Goal: Task Accomplishment & Management: Manage account settings

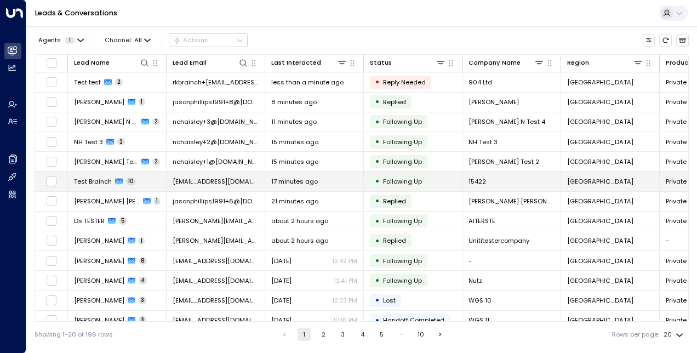
scroll to position [1, 0]
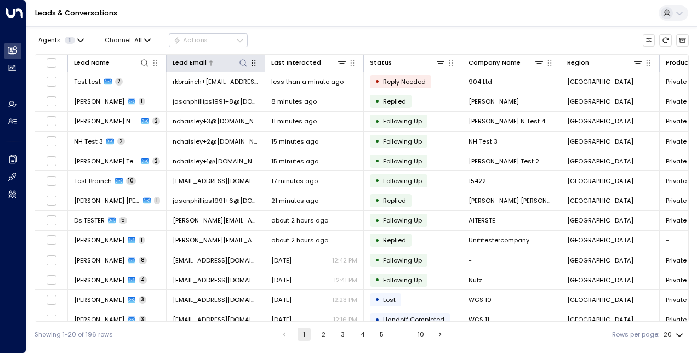
click at [242, 61] on icon at bounding box center [243, 63] width 9 height 9
type input "**********"
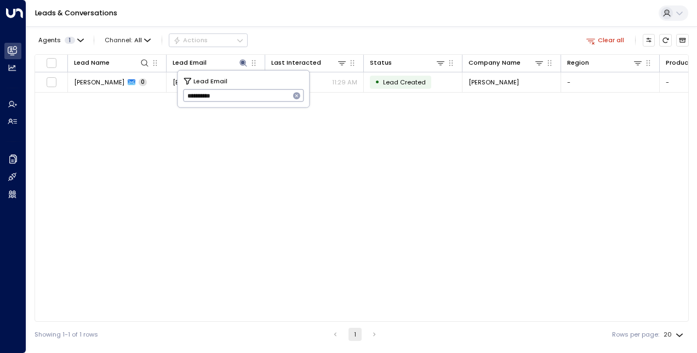
click at [212, 151] on div "Lead Name Lead Email Last Interacted Status Company Name Region Product # of pe…" at bounding box center [361, 187] width 654 height 267
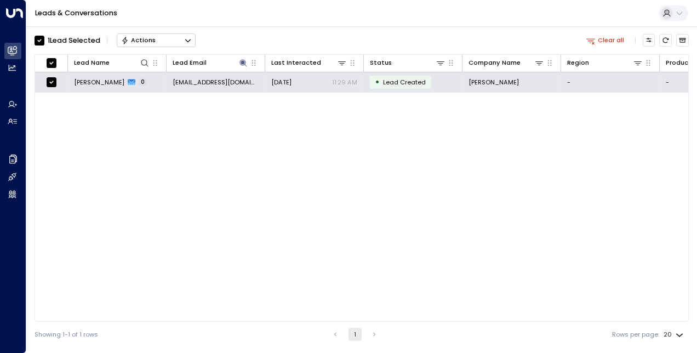
click at [184, 41] on button "Actions" at bounding box center [156, 39] width 79 height 13
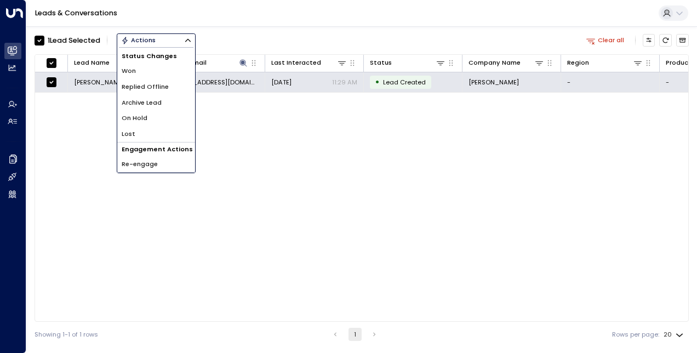
click at [136, 98] on span "Archive Lead" at bounding box center [142, 102] width 40 height 9
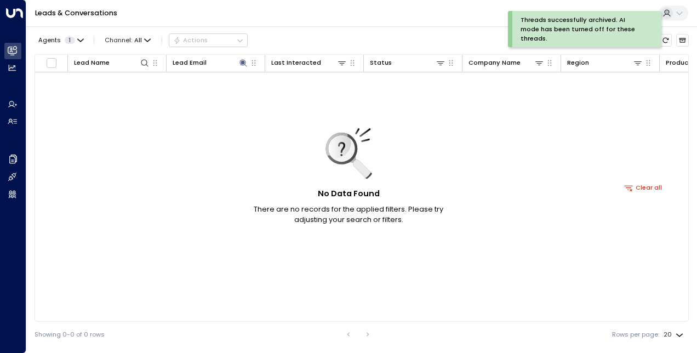
click at [164, 113] on div "No Data Found There are no records for the applied filters. Please try adjustin…" at bounding box center [643, 187] width 1216 height 230
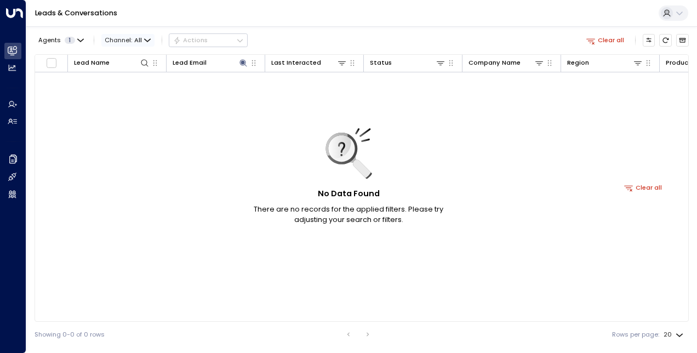
click at [141, 37] on span "Channel: All" at bounding box center [127, 40] width 53 height 12
click at [141, 37] on div at bounding box center [348, 176] width 697 height 353
click at [243, 64] on icon at bounding box center [243, 63] width 9 height 9
click at [292, 95] on icon "button" at bounding box center [296, 95] width 9 height 9
click at [274, 115] on div "No Data Found There are no records for the applied filters. Please try adjustin…" at bounding box center [643, 187] width 1216 height 230
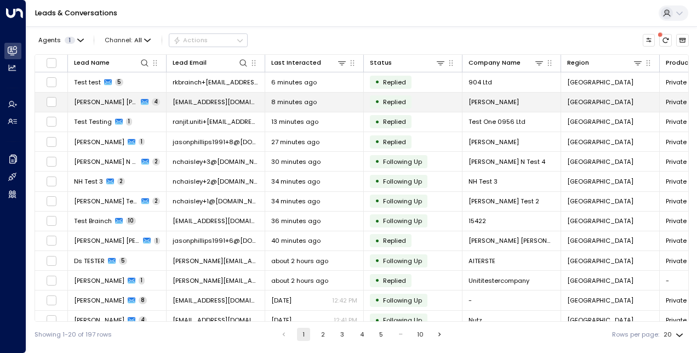
click at [145, 102] on td "[PERSON_NAME] [PERSON_NAME] 4" at bounding box center [117, 102] width 99 height 19
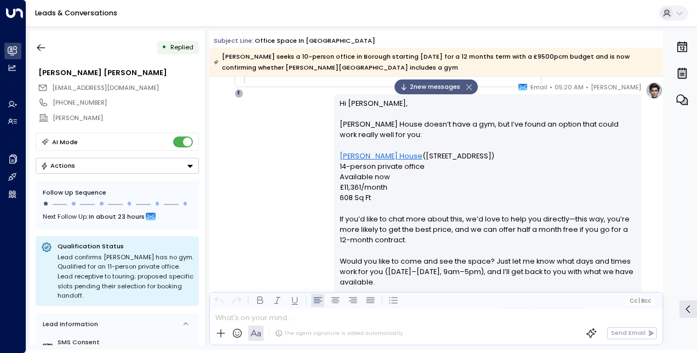
scroll to position [2886, 0]
click at [42, 39] on button "button" at bounding box center [41, 48] width 20 height 20
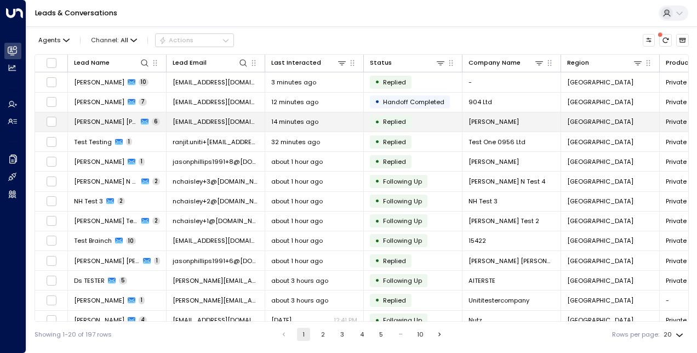
click at [181, 118] on span "[EMAIL_ADDRESS][DOMAIN_NAME]" at bounding box center [215, 121] width 86 height 9
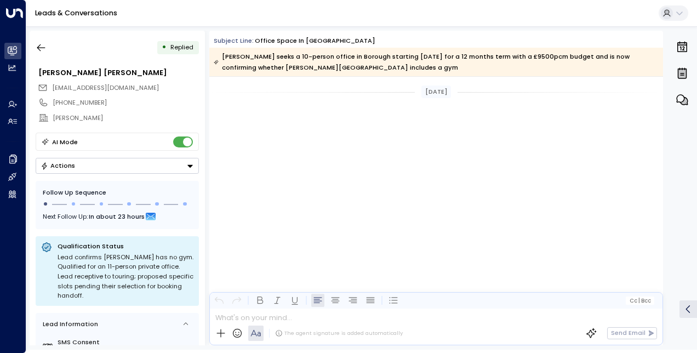
scroll to position [1738, 0]
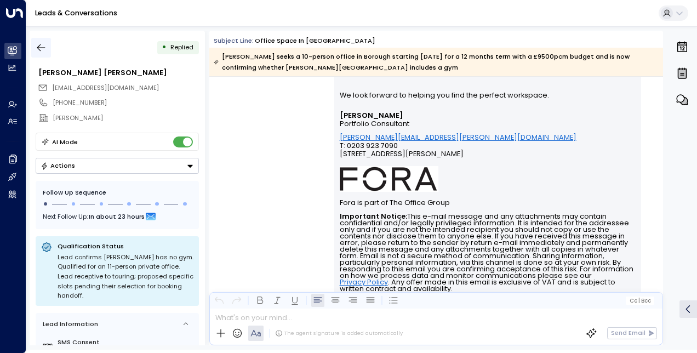
click at [37, 48] on icon "button" at bounding box center [41, 47] width 11 height 11
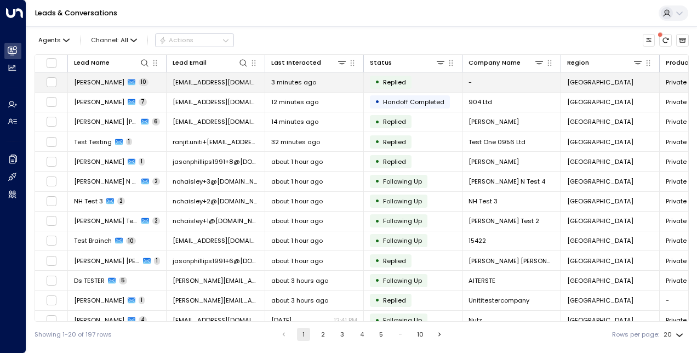
click at [151, 81] on td "[PERSON_NAME] 10" at bounding box center [117, 81] width 99 height 19
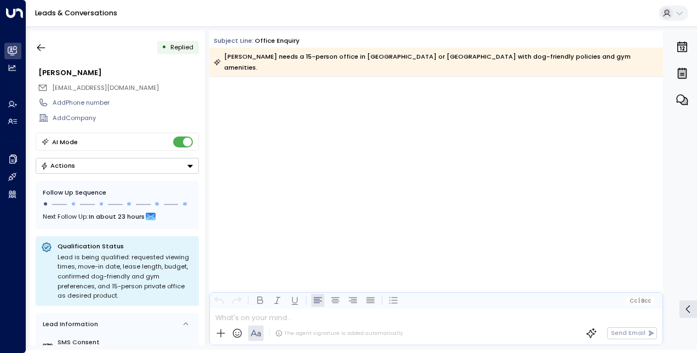
scroll to position [3489, 0]
